Goal: Information Seeking & Learning: Learn about a topic

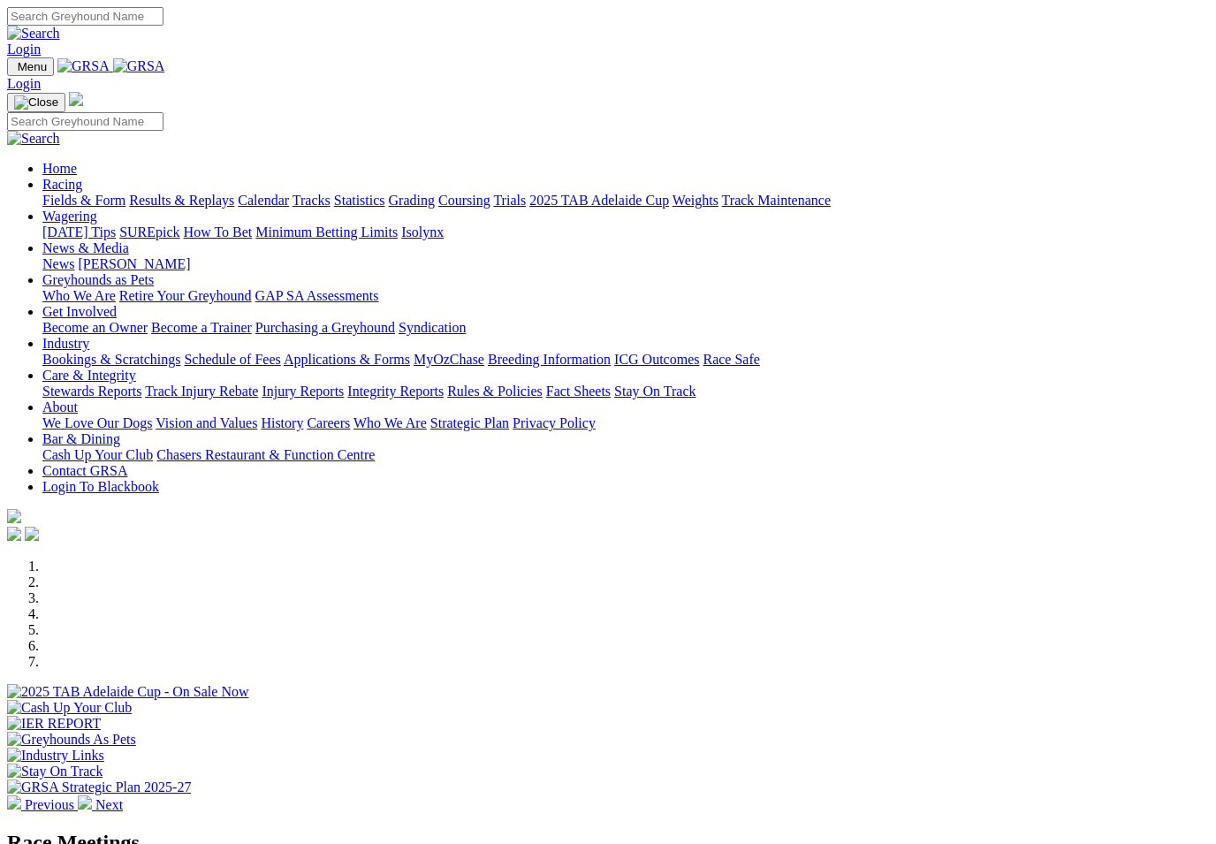
click at [82, 177] on link "Racing" at bounding box center [62, 184] width 40 height 15
click at [65, 193] on link "Fields & Form" at bounding box center [83, 200] width 83 height 15
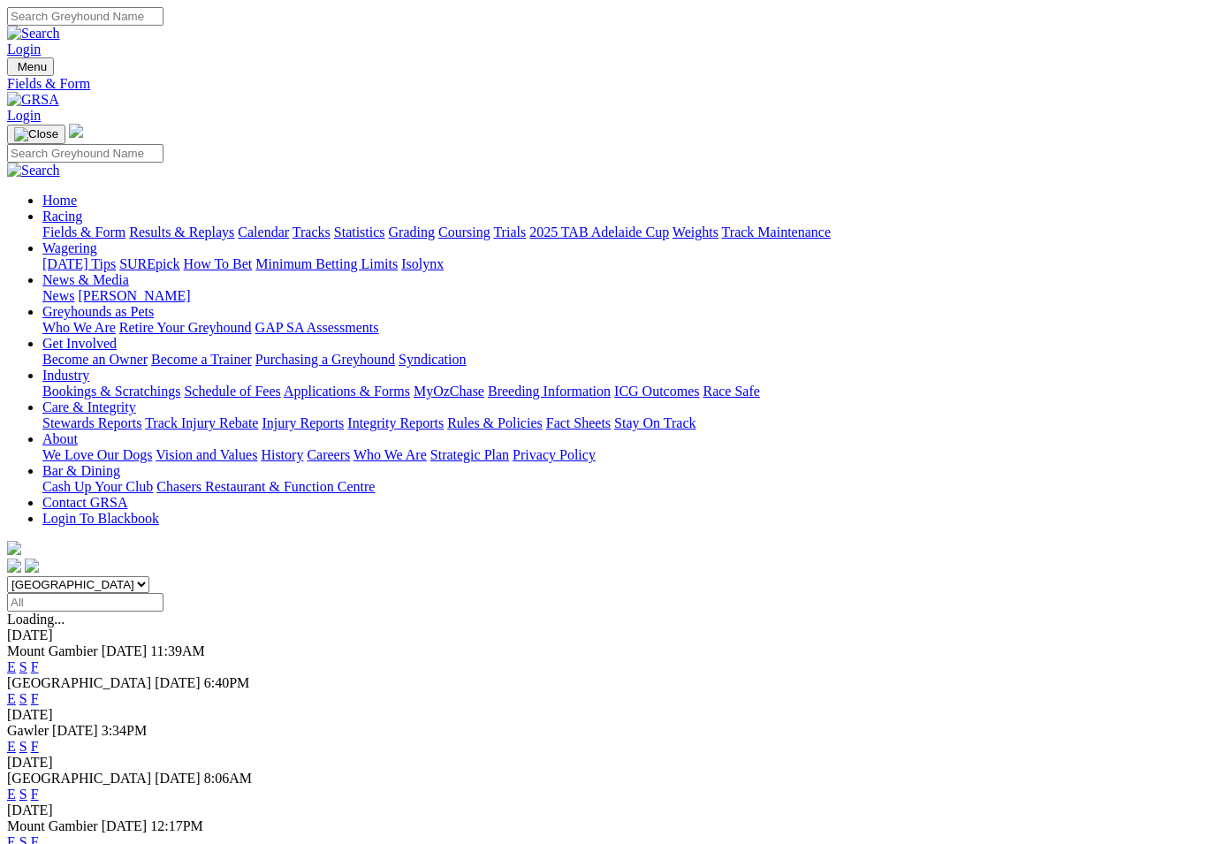
click at [149, 576] on select "[GEOGRAPHIC_DATA] [GEOGRAPHIC_DATA] [GEOGRAPHIC_DATA] [GEOGRAPHIC_DATA] [GEOGRA…" at bounding box center [78, 584] width 142 height 17
select select "[GEOGRAPHIC_DATA]"
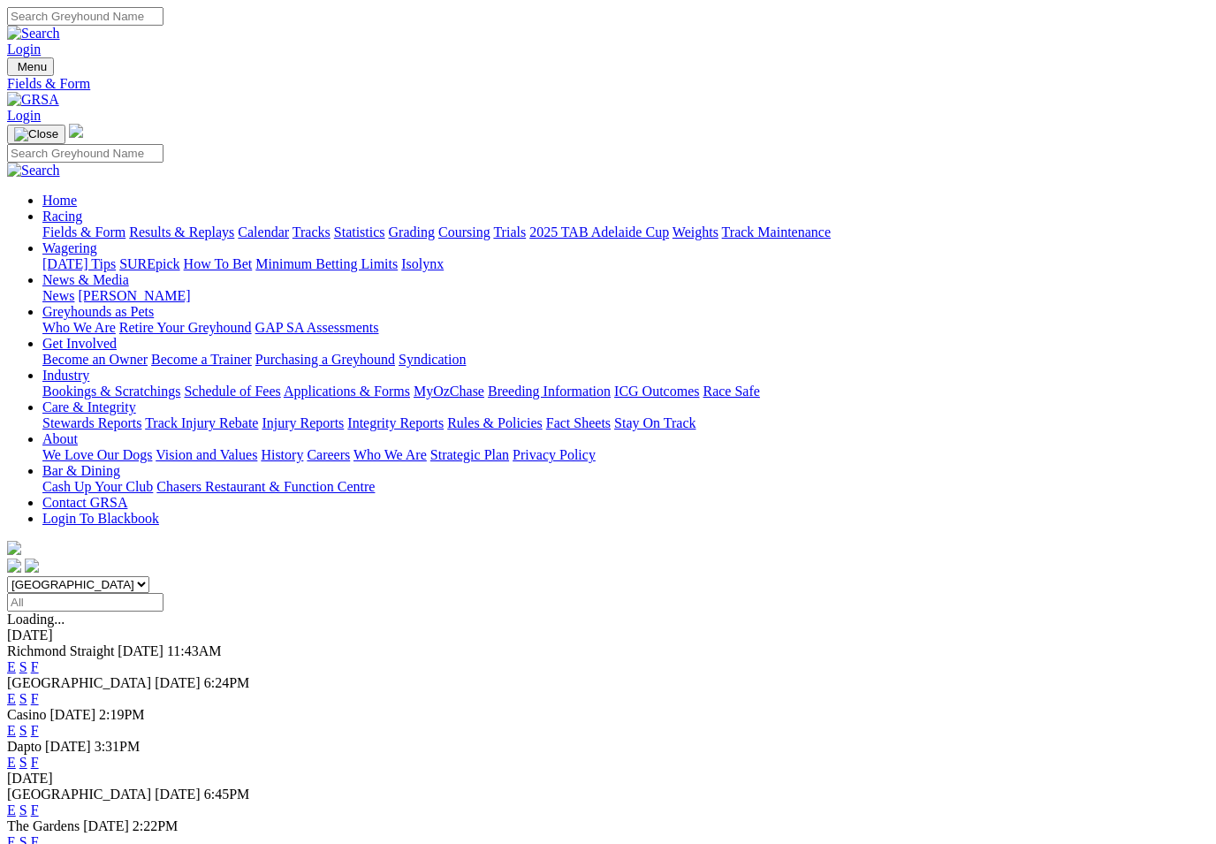
click at [39, 755] on link "F" at bounding box center [35, 762] width 8 height 15
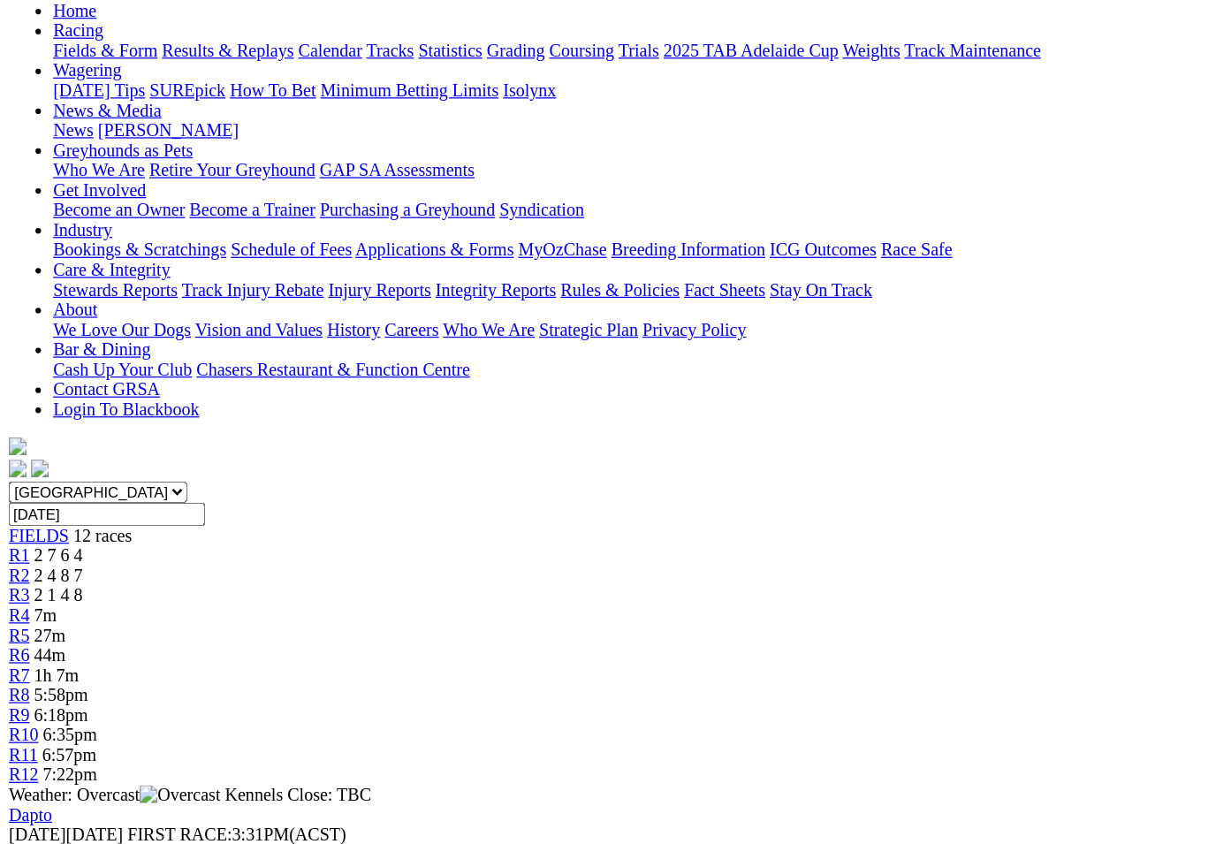
scroll to position [169, 0]
